Goal: Transaction & Acquisition: Download file/media

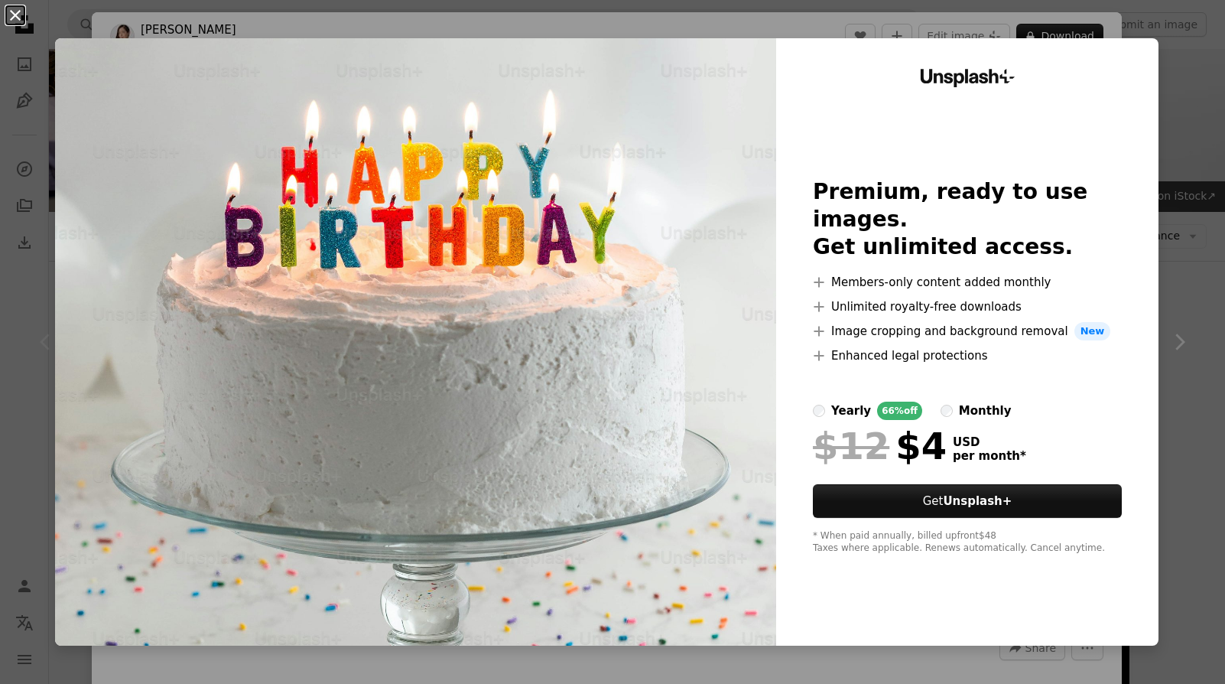
click at [18, 17] on button "An X shape" at bounding box center [15, 15] width 18 height 18
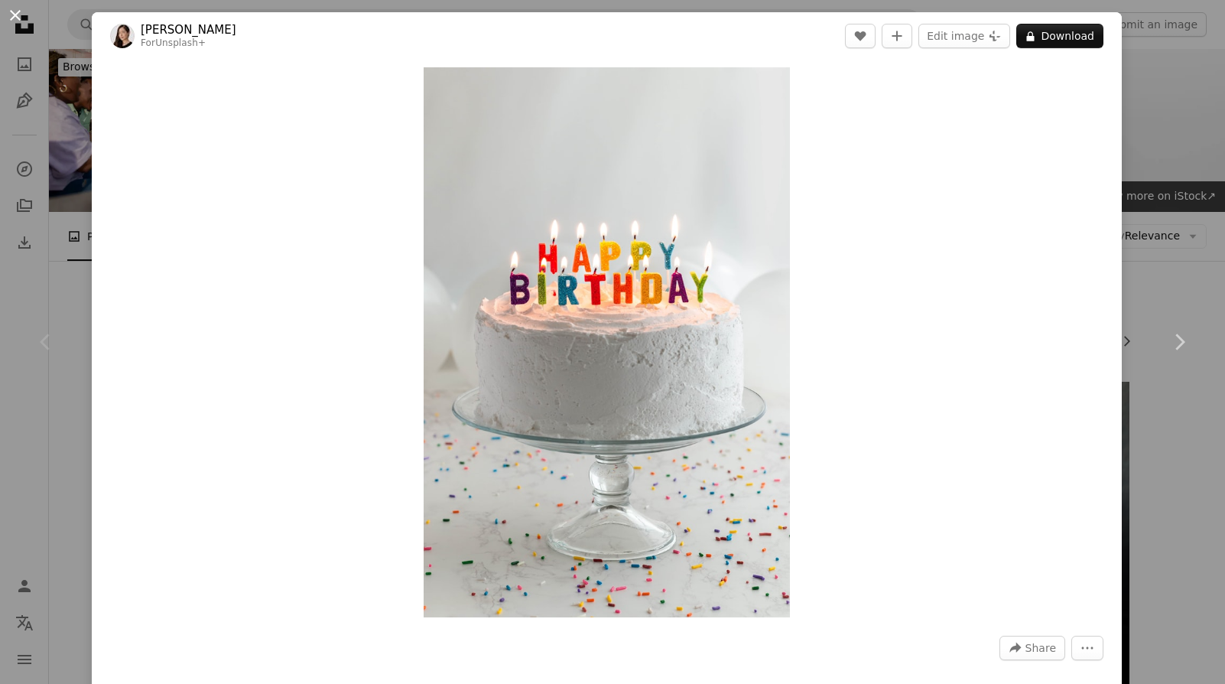
click at [17, 19] on button "An X shape" at bounding box center [15, 15] width 18 height 18
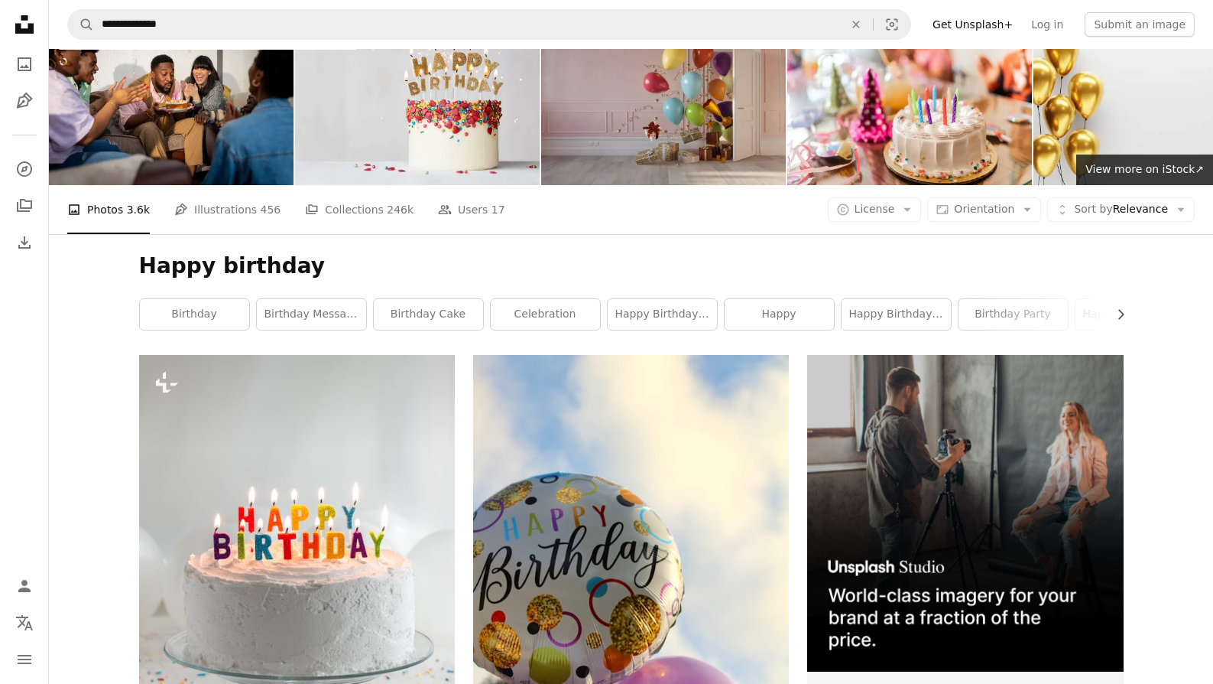
scroll to position [153, 0]
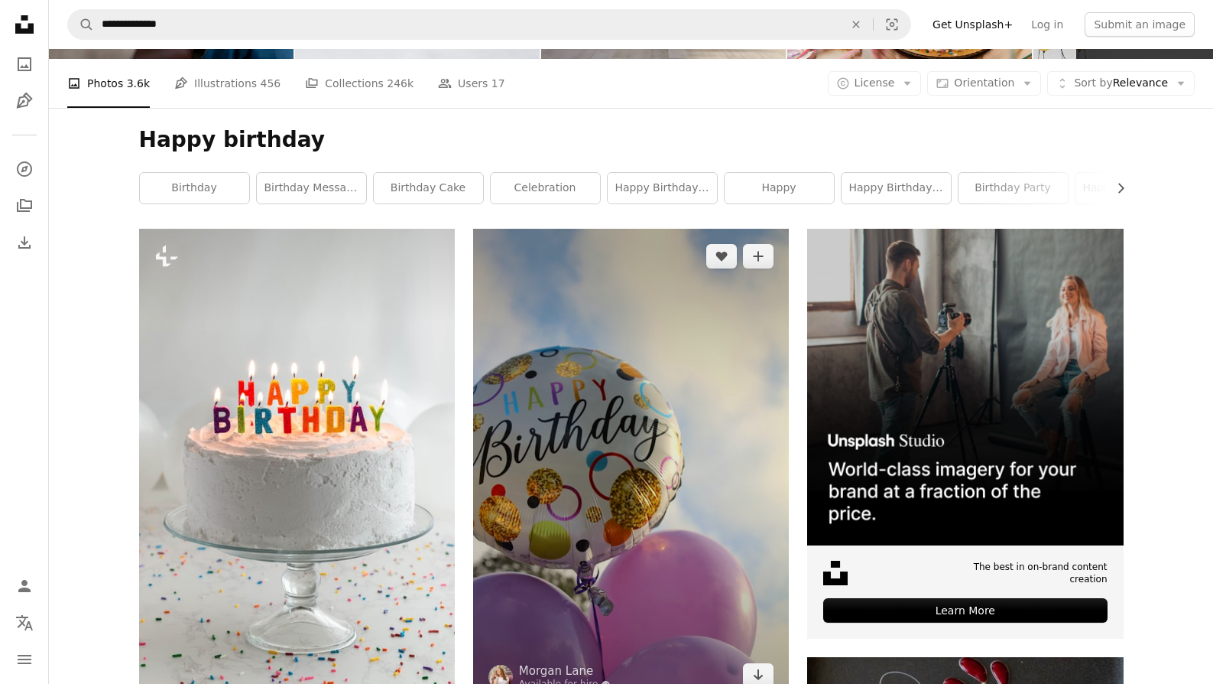
click at [612, 400] on img at bounding box center [631, 466] width 316 height 474
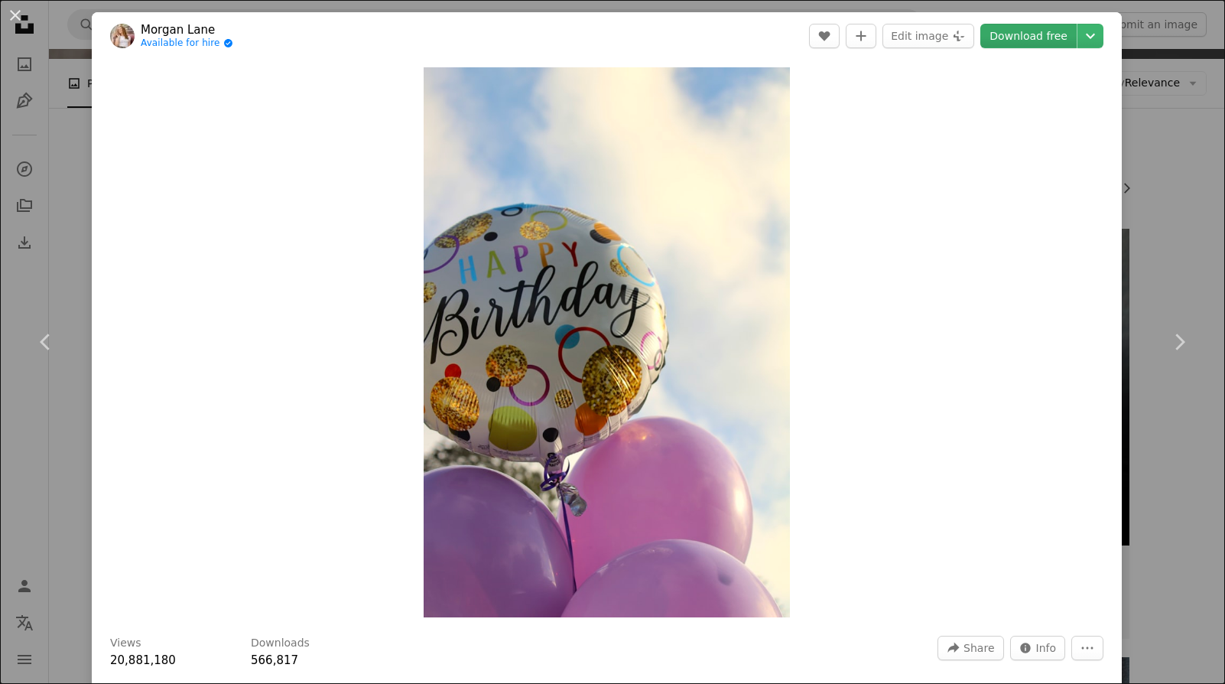
click at [1003, 29] on link "Download free" at bounding box center [1028, 36] width 96 height 24
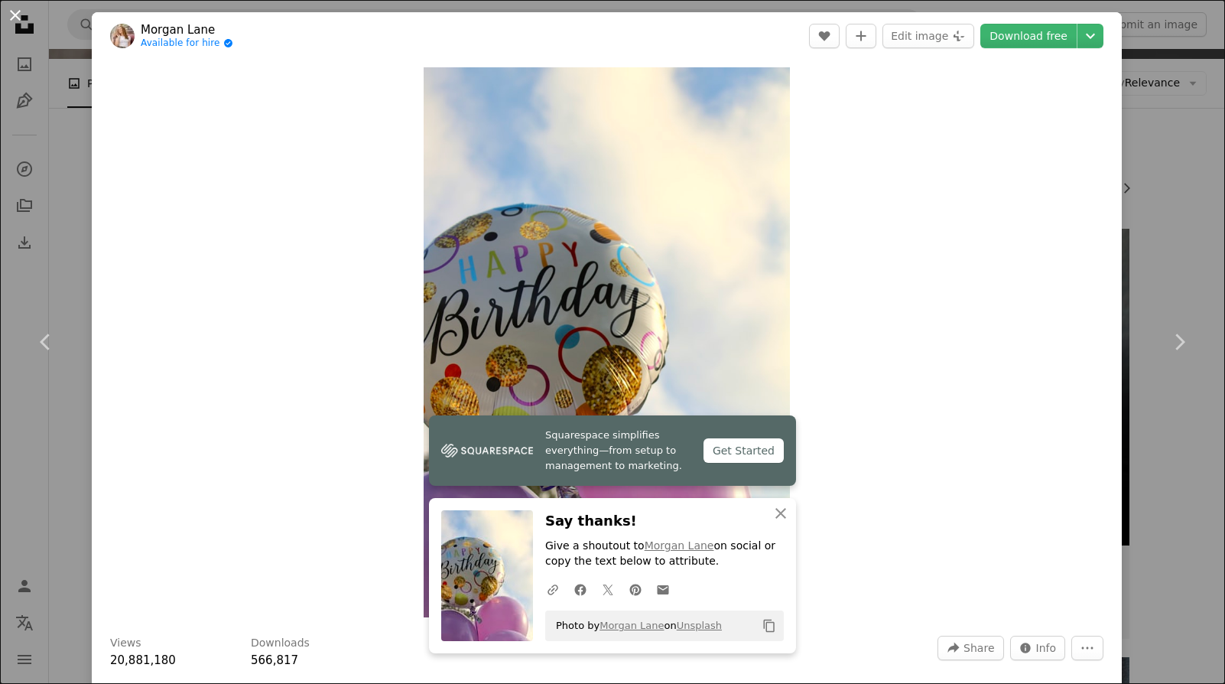
click at [13, 12] on button "An X shape" at bounding box center [15, 15] width 18 height 18
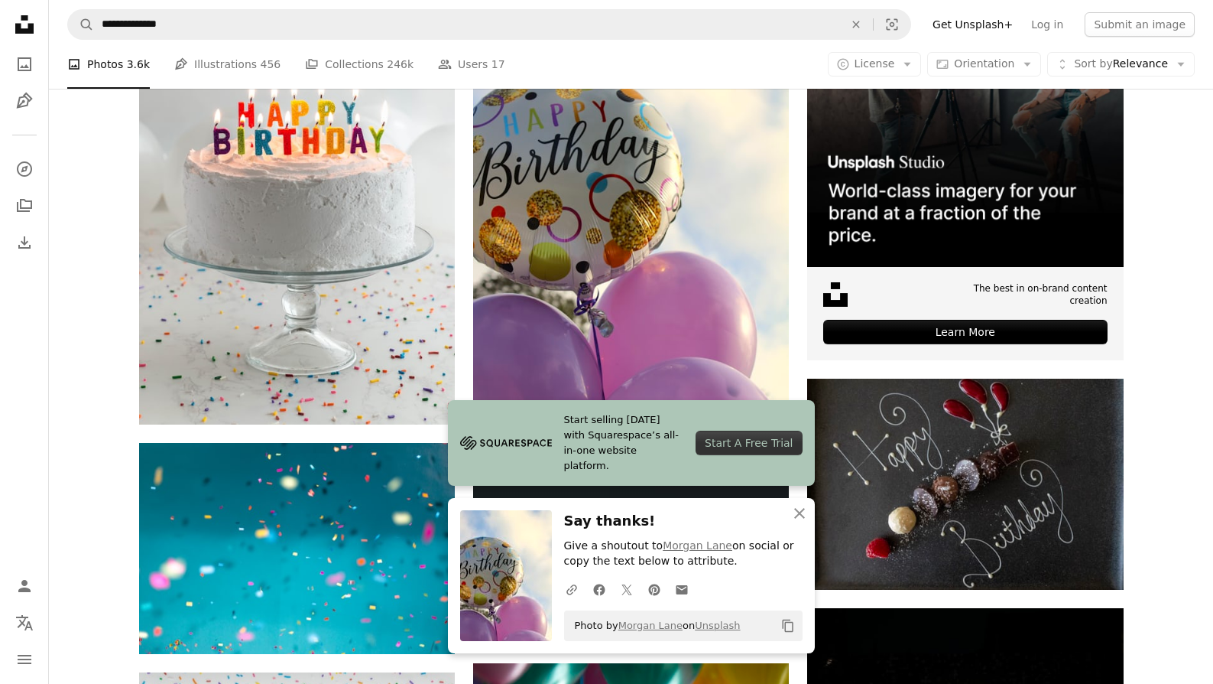
scroll to position [612, 0]
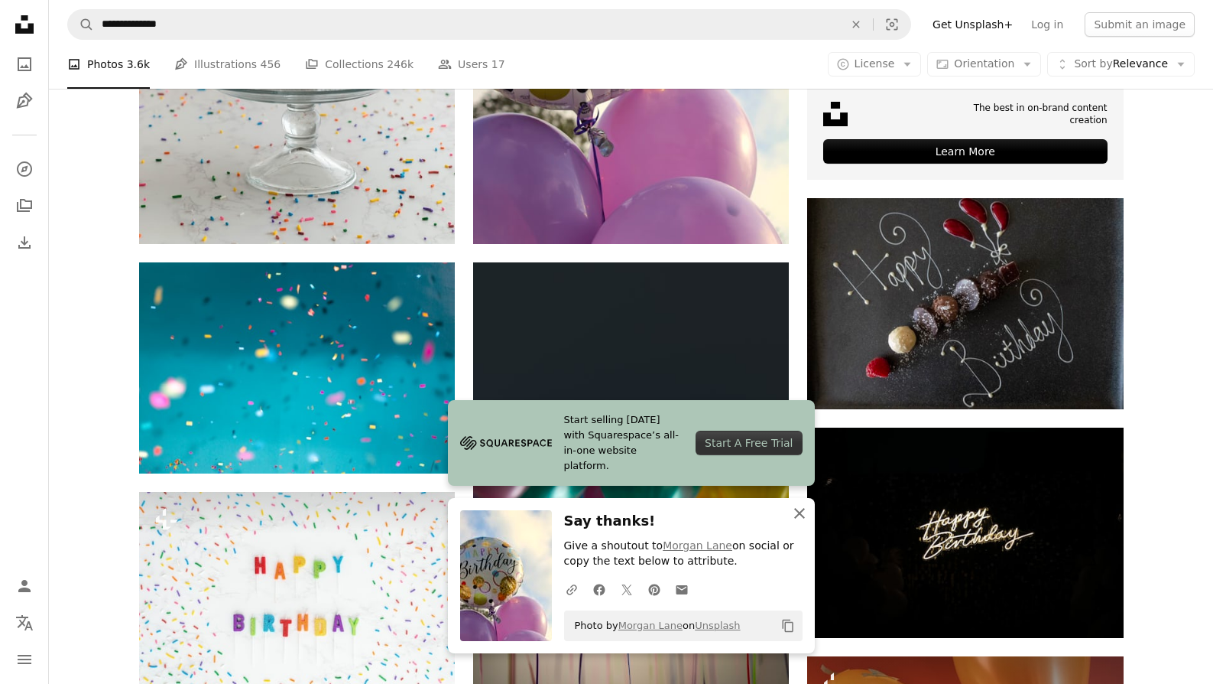
click at [797, 511] on icon "An X shape" at bounding box center [800, 513] width 18 height 18
